Goal: Task Accomplishment & Management: Complete application form

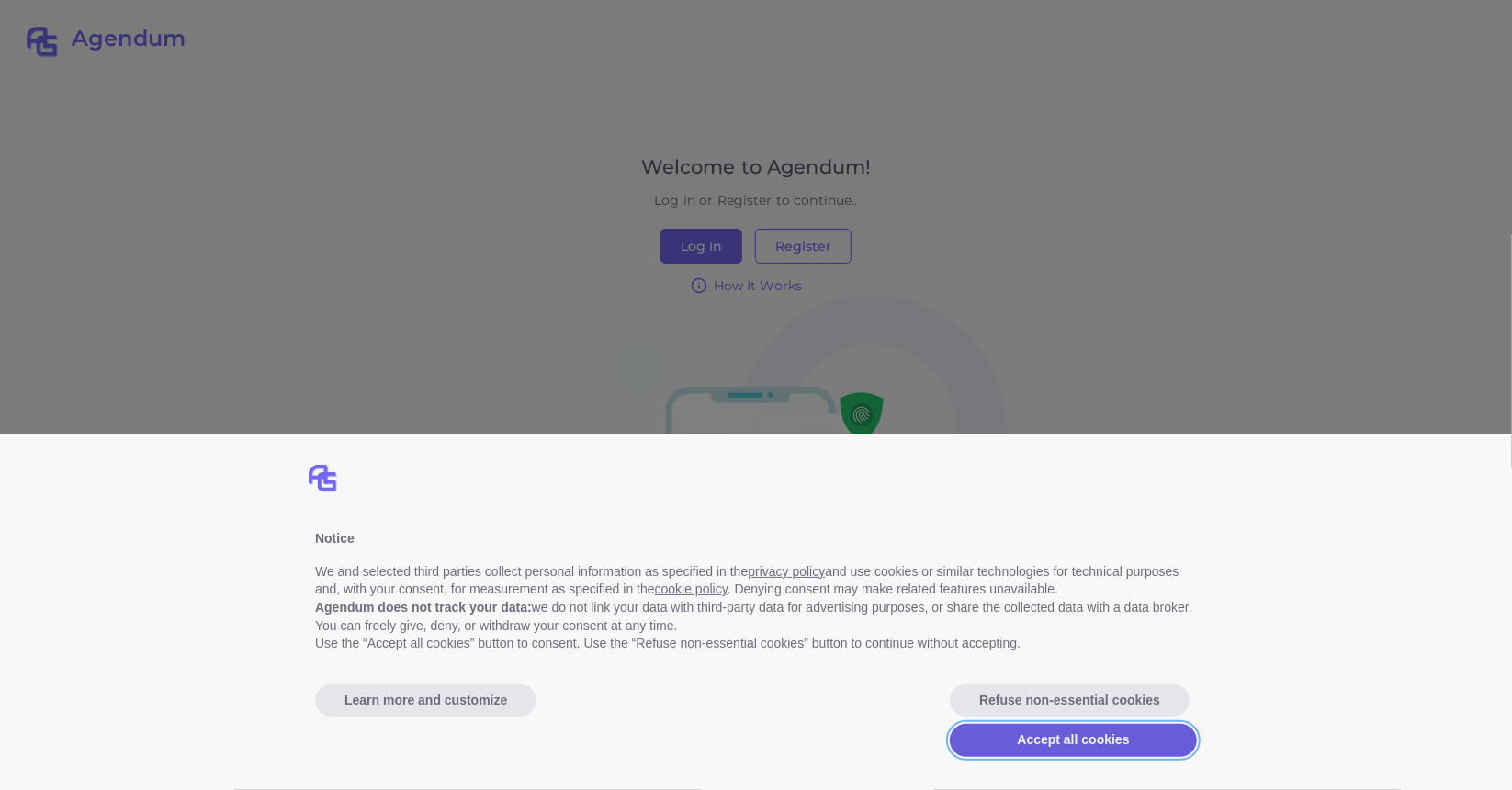
click at [1022, 750] on button "Accept all cookies" at bounding box center [1073, 741] width 247 height 33
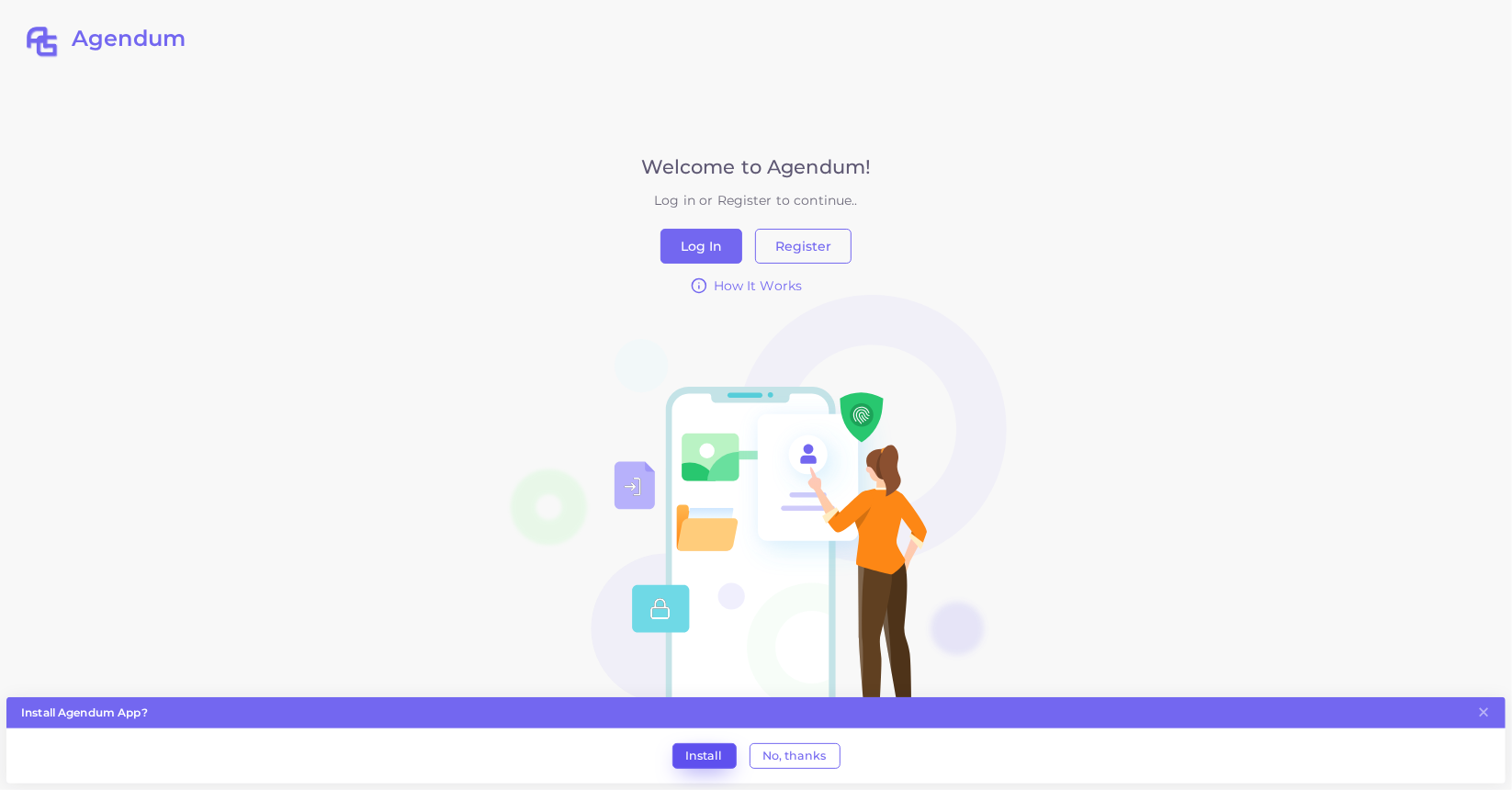
click at [700, 759] on button "Install" at bounding box center [704, 756] width 64 height 26
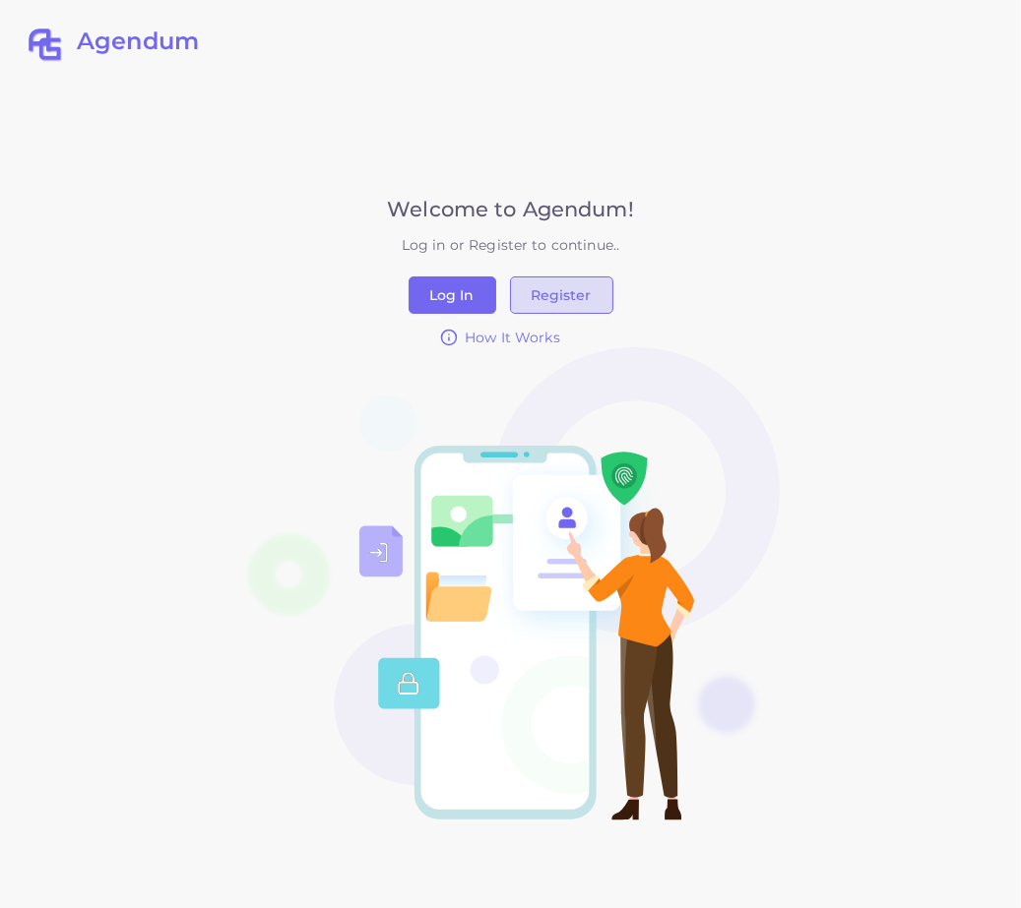
click at [595, 303] on button "Register" at bounding box center [561, 295] width 103 height 37
